Goal: Use online tool/utility: Utilize a website feature to perform a specific function

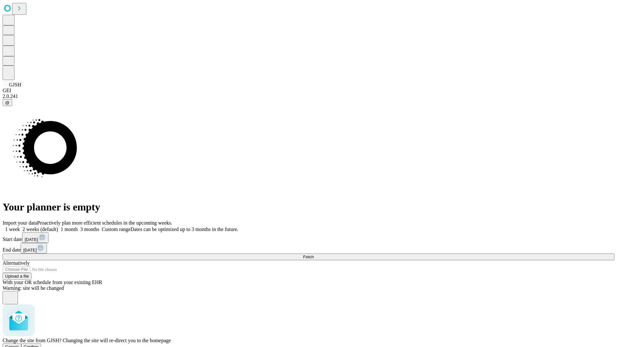
click at [39, 345] on span "Confirm" at bounding box center [31, 347] width 15 height 5
click at [58, 227] on label "2 weeks (default)" at bounding box center [39, 229] width 38 height 5
click at [314, 255] on span "Fetch" at bounding box center [308, 257] width 11 height 5
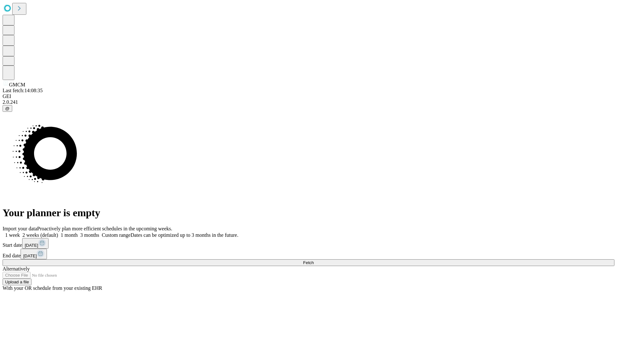
click at [58, 232] on label "2 weeks (default)" at bounding box center [39, 234] width 38 height 5
click at [314, 260] on span "Fetch" at bounding box center [308, 262] width 11 height 5
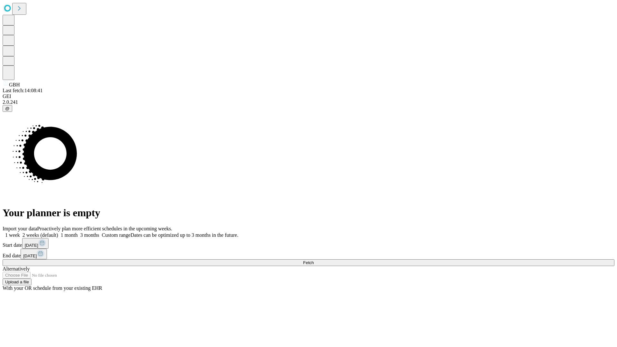
click at [58, 232] on label "2 weeks (default)" at bounding box center [39, 234] width 38 height 5
click at [314, 260] on span "Fetch" at bounding box center [308, 262] width 11 height 5
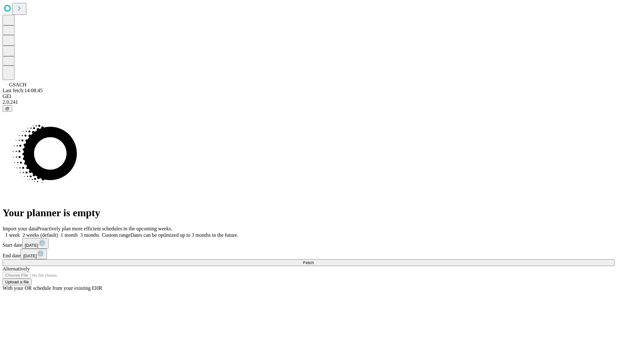
click at [314, 260] on span "Fetch" at bounding box center [308, 262] width 11 height 5
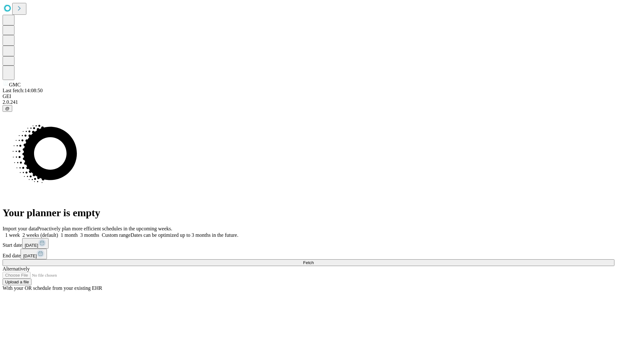
click at [58, 232] on label "2 weeks (default)" at bounding box center [39, 234] width 38 height 5
click at [314, 260] on span "Fetch" at bounding box center [308, 262] width 11 height 5
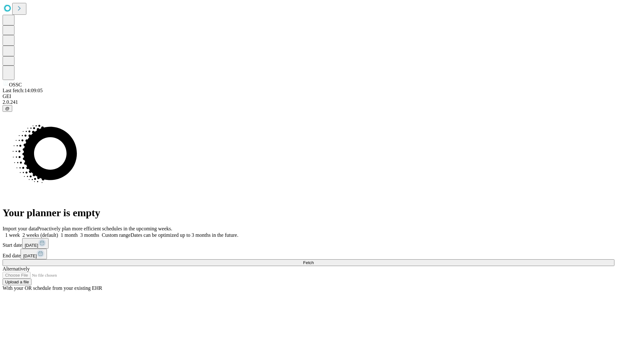
click at [58, 232] on label "2 weeks (default)" at bounding box center [39, 234] width 38 height 5
click at [314, 260] on span "Fetch" at bounding box center [308, 262] width 11 height 5
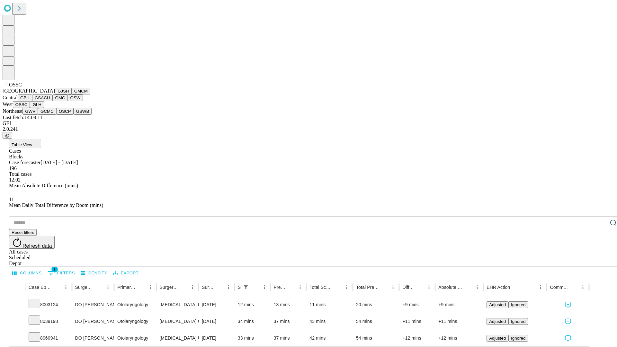
click at [44, 108] on button "GLH" at bounding box center [37, 104] width 14 height 7
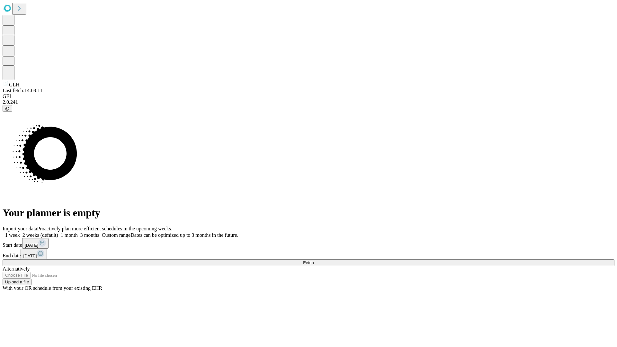
click at [58, 232] on label "2 weeks (default)" at bounding box center [39, 234] width 38 height 5
click at [314, 260] on span "Fetch" at bounding box center [308, 262] width 11 height 5
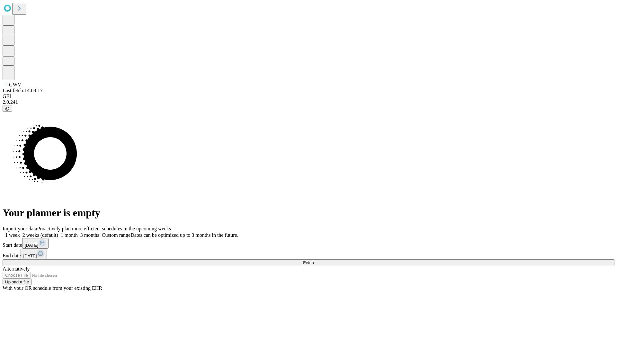
click at [314, 260] on span "Fetch" at bounding box center [308, 262] width 11 height 5
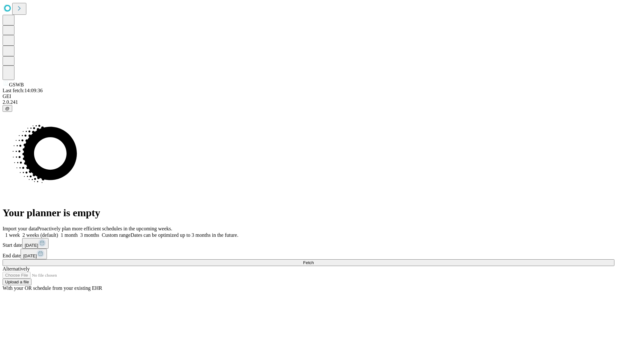
click at [58, 232] on label "2 weeks (default)" at bounding box center [39, 234] width 38 height 5
click at [314, 260] on span "Fetch" at bounding box center [308, 262] width 11 height 5
